Goal: Find specific page/section: Find specific page/section

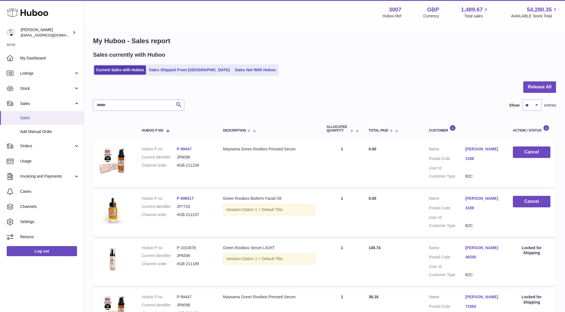
click at [26, 117] on span "Sales" at bounding box center [49, 117] width 59 height 5
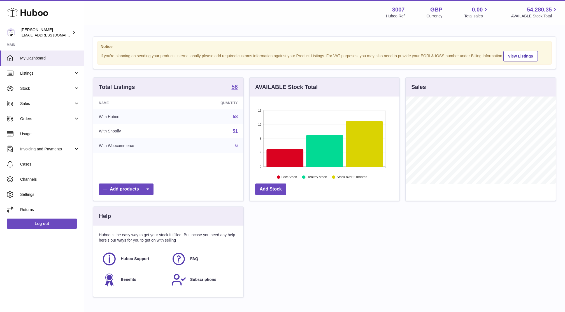
scroll to position [87, 150]
click at [29, 101] on span "Sales" at bounding box center [47, 103] width 54 height 5
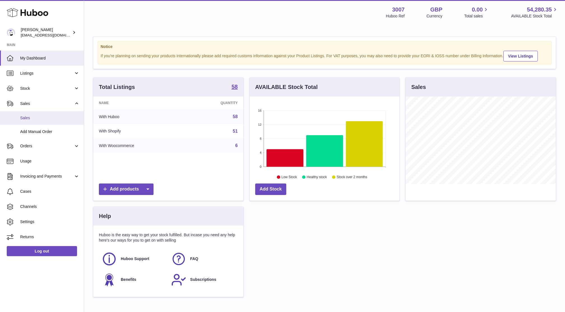
click at [31, 116] on span "Sales" at bounding box center [49, 117] width 59 height 5
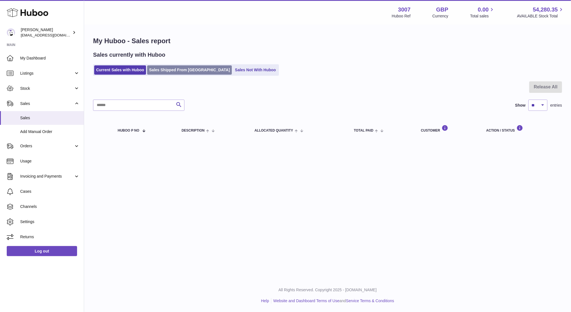
click at [167, 65] on link "Sales Shipped From [GEOGRAPHIC_DATA]" at bounding box center [189, 69] width 85 height 9
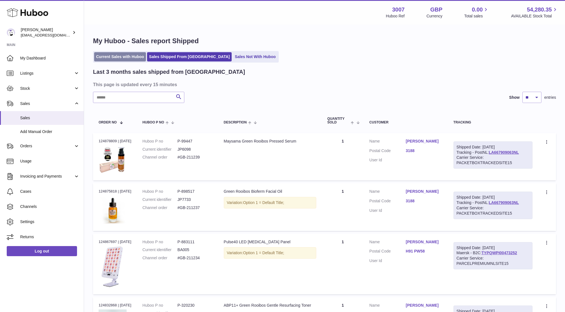
drag, startPoint x: 124, startPoint y: 64, endPoint x: 124, endPoint y: 57, distance: 6.2
click at [124, 57] on link "Current Sales with Huboo" at bounding box center [120, 56] width 52 height 9
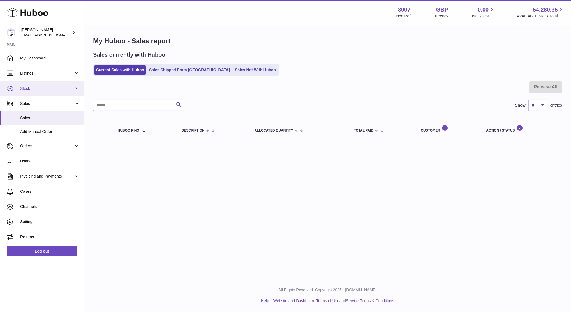
click at [50, 89] on span "Stock" at bounding box center [47, 88] width 54 height 5
